Goal: Information Seeking & Learning: Check status

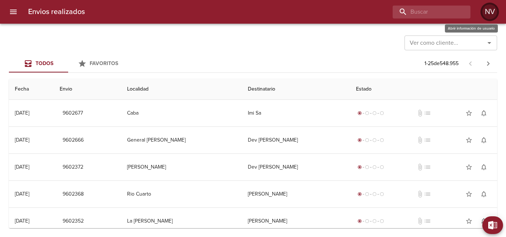
click at [485, 13] on div "NV" at bounding box center [489, 11] width 15 height 15
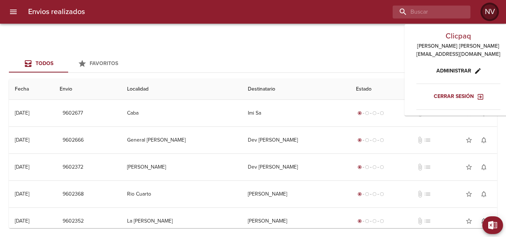
click at [485, 13] on div "NV" at bounding box center [489, 11] width 15 height 15
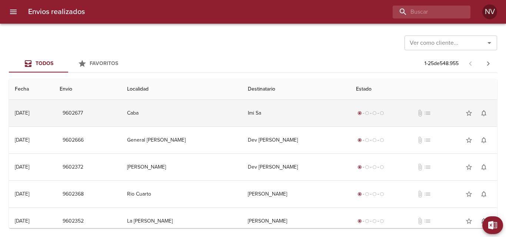
click at [230, 116] on td "Caba" at bounding box center [181, 113] width 121 height 27
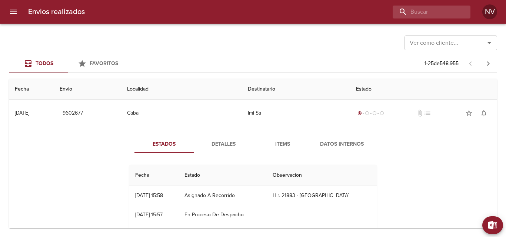
click at [232, 141] on span "Detalles" at bounding box center [223, 144] width 50 height 9
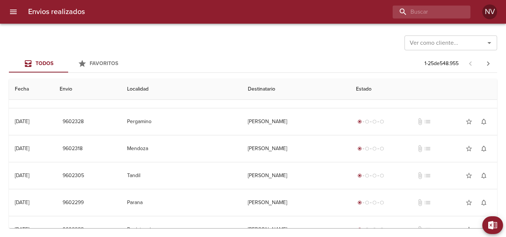
scroll to position [407, 0]
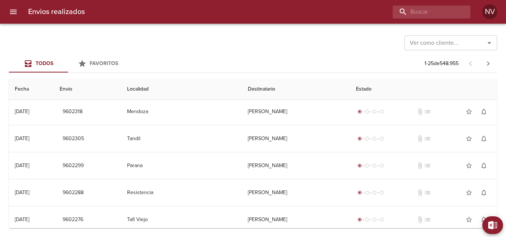
click at [248, 155] on td "[PERSON_NAME]" at bounding box center [296, 166] width 108 height 27
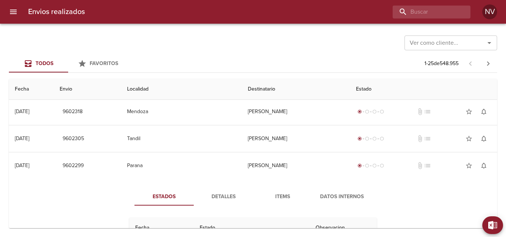
scroll to position [481, 0]
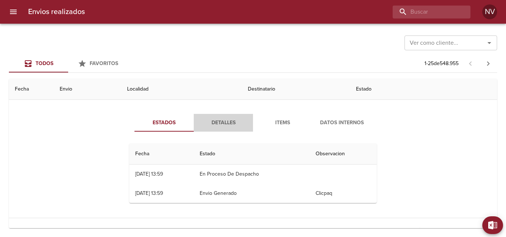
click at [224, 126] on span "Detalles" at bounding box center [223, 123] width 50 height 9
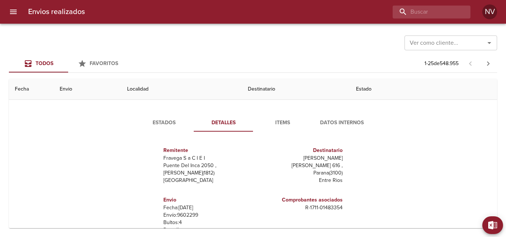
click at [268, 118] on button "Items" at bounding box center [282, 123] width 59 height 18
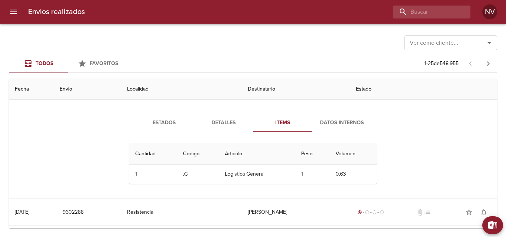
click at [328, 119] on span "Datos Internos" at bounding box center [342, 123] width 50 height 9
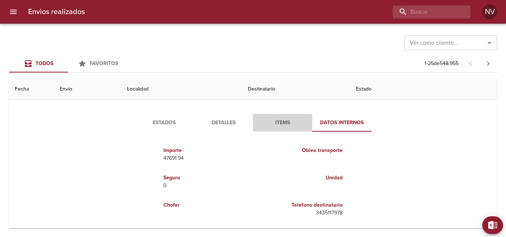
click at [294, 121] on span "Items" at bounding box center [282, 123] width 50 height 9
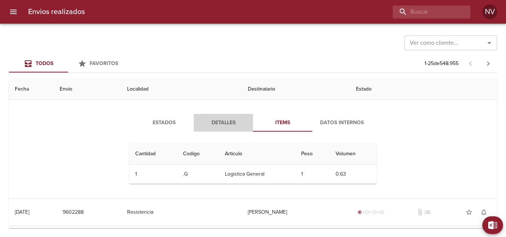
click at [241, 121] on span "Detalles" at bounding box center [223, 123] width 50 height 9
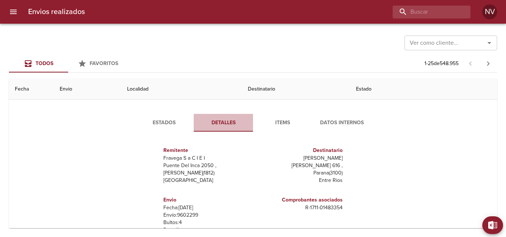
click at [226, 121] on span "Detalles" at bounding box center [223, 123] width 50 height 9
click at [171, 121] on span "Estados" at bounding box center [164, 123] width 50 height 9
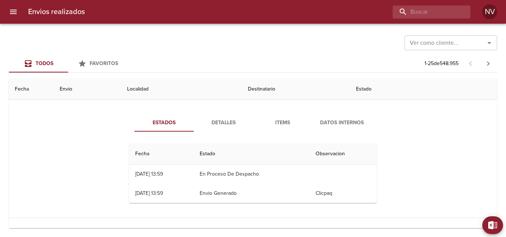
click at [239, 122] on span "Detalles" at bounding box center [223, 123] width 50 height 9
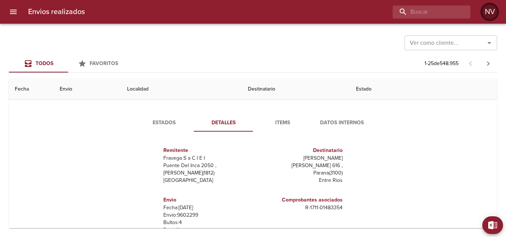
click at [489, 17] on div "NV" at bounding box center [489, 11] width 15 height 15
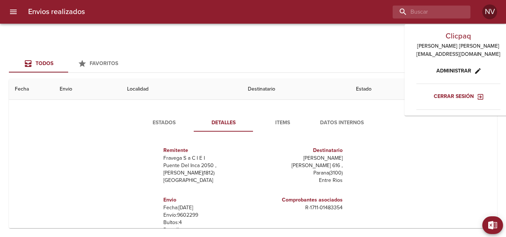
click at [477, 98] on icon "button" at bounding box center [480, 96] width 7 height 7
